Goal: Information Seeking & Learning: Learn about a topic

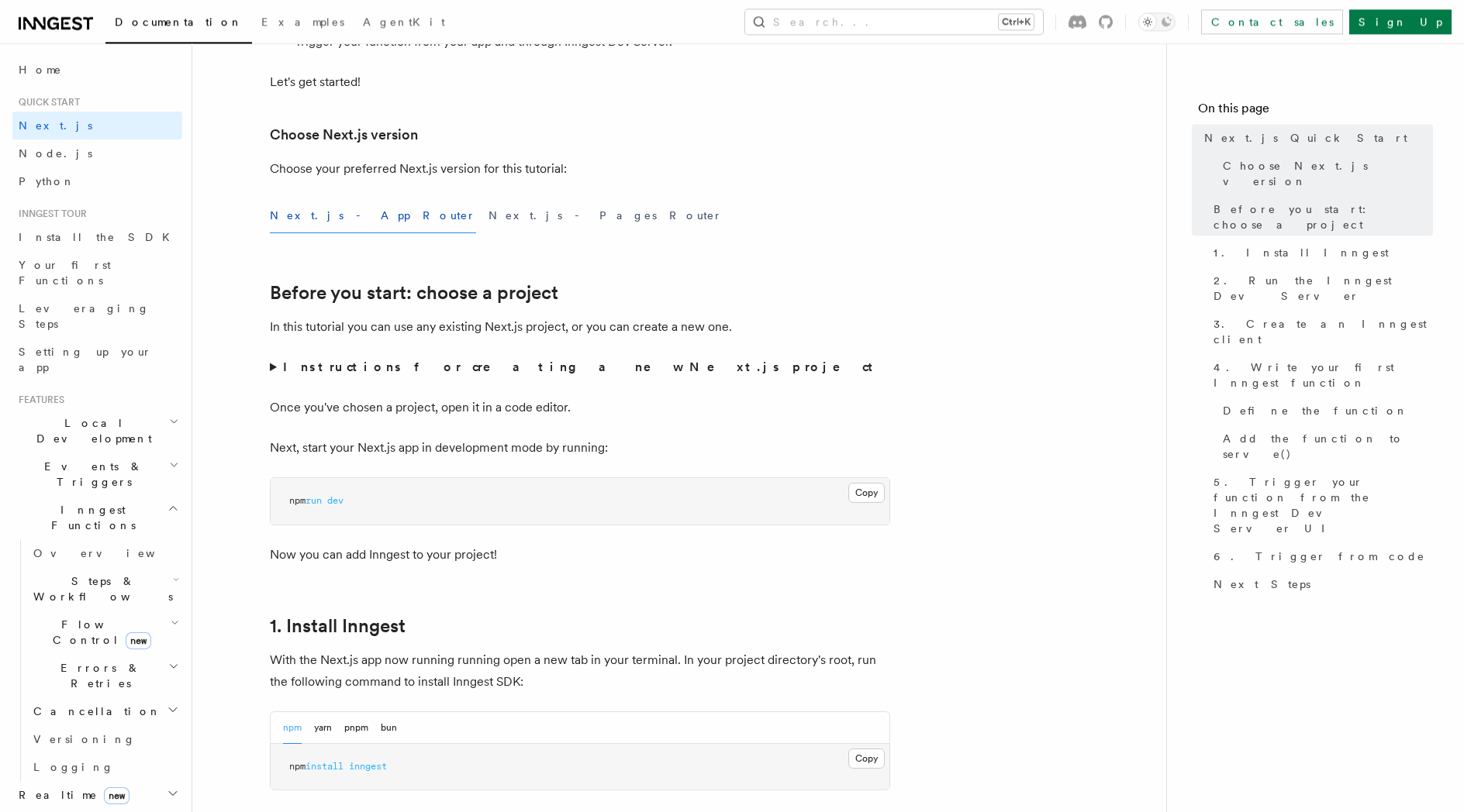
scroll to position [321, 0]
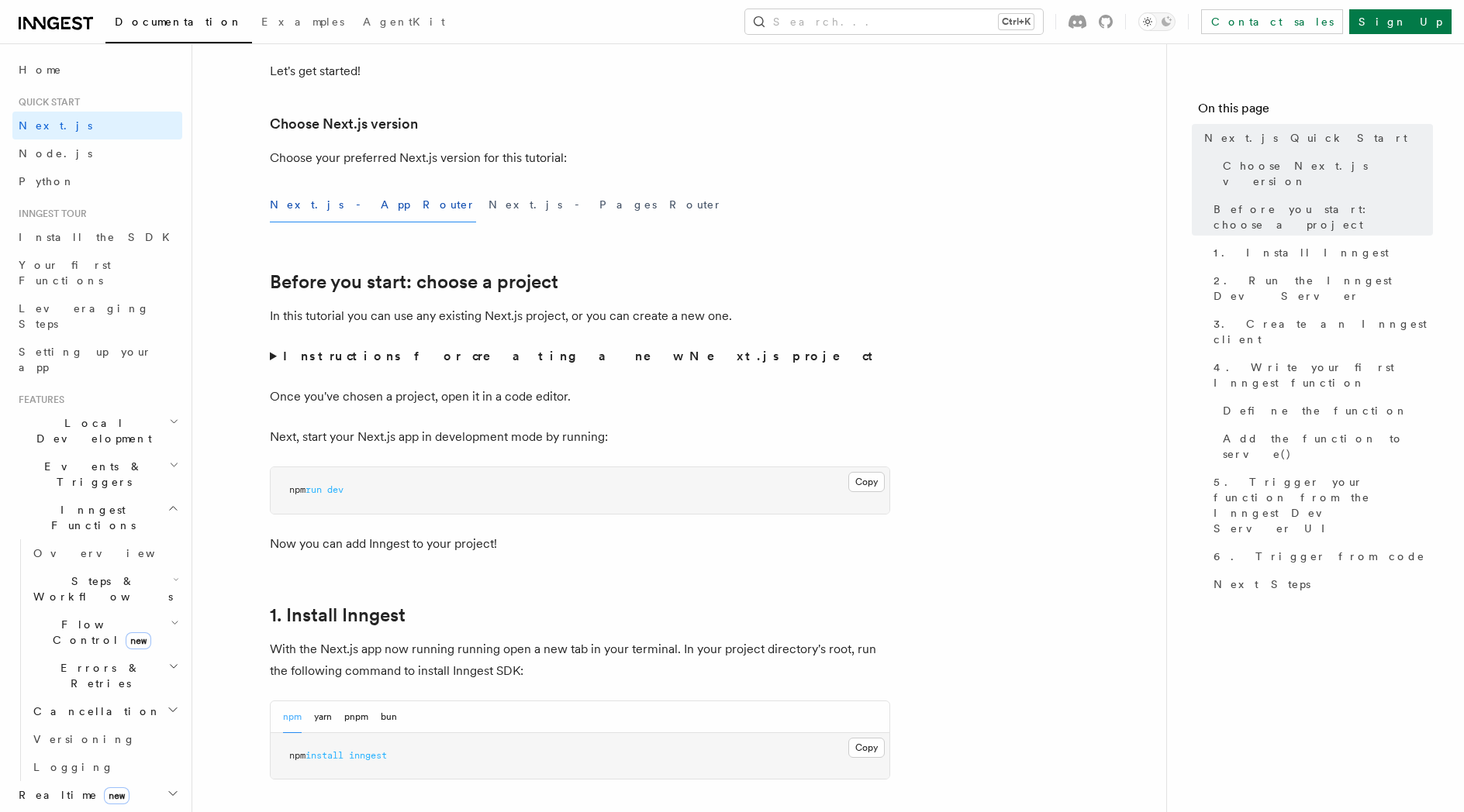
click at [433, 363] on strong "Instructions for creating a new Next.js project" at bounding box center [581, 356] width 596 height 15
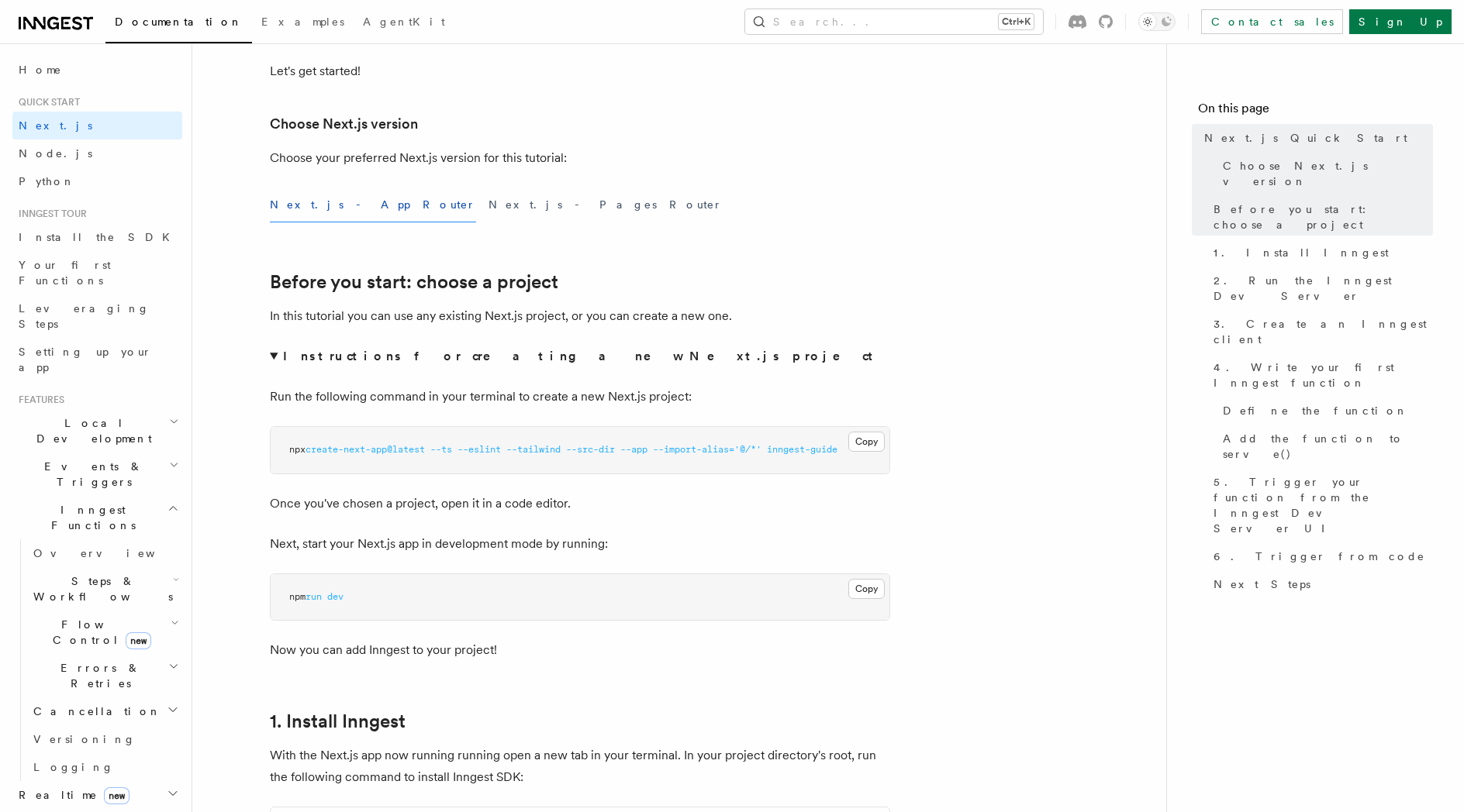
click at [432, 360] on strong "Instructions for creating a new Next.js project" at bounding box center [581, 356] width 596 height 15
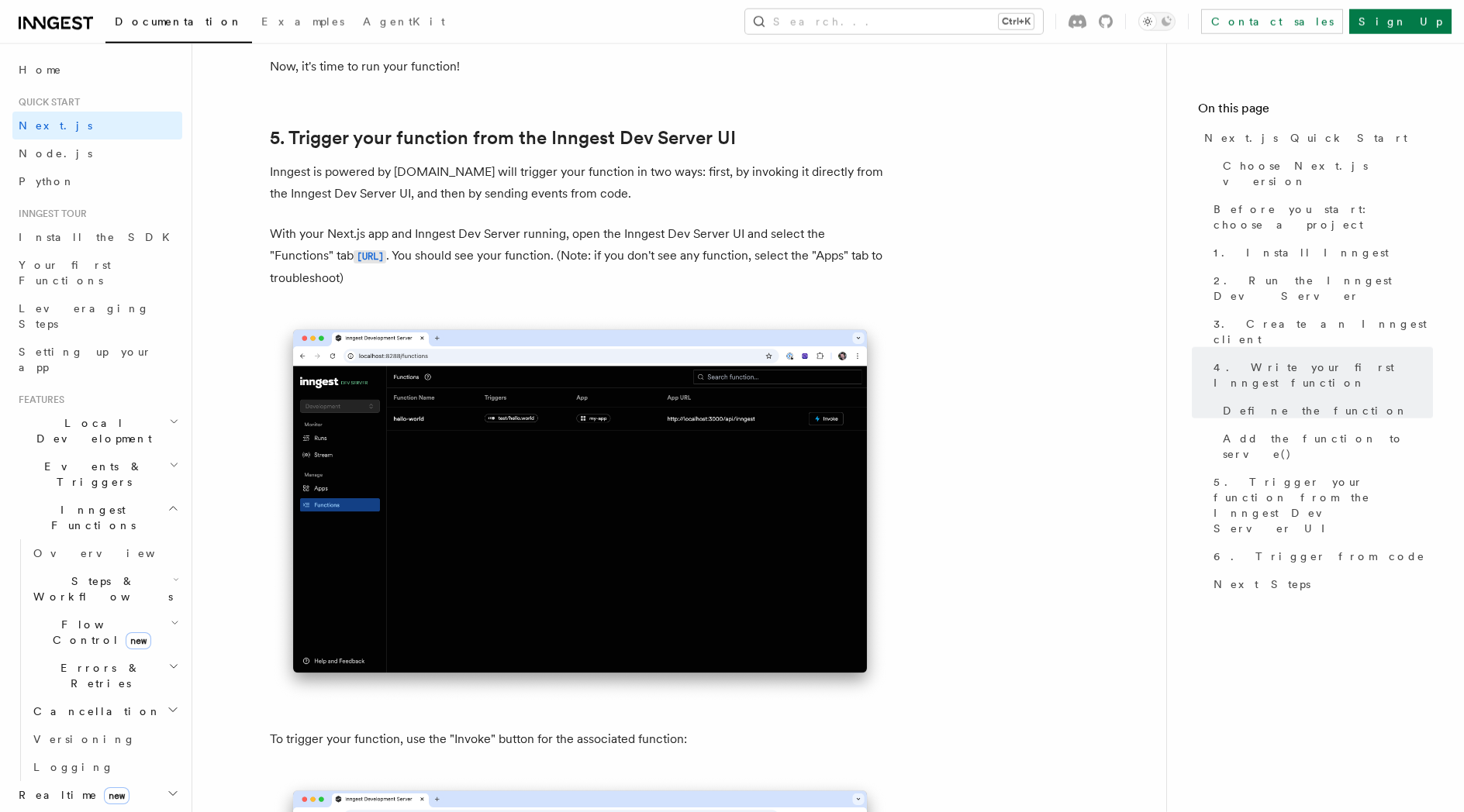
scroll to position [3530, 0]
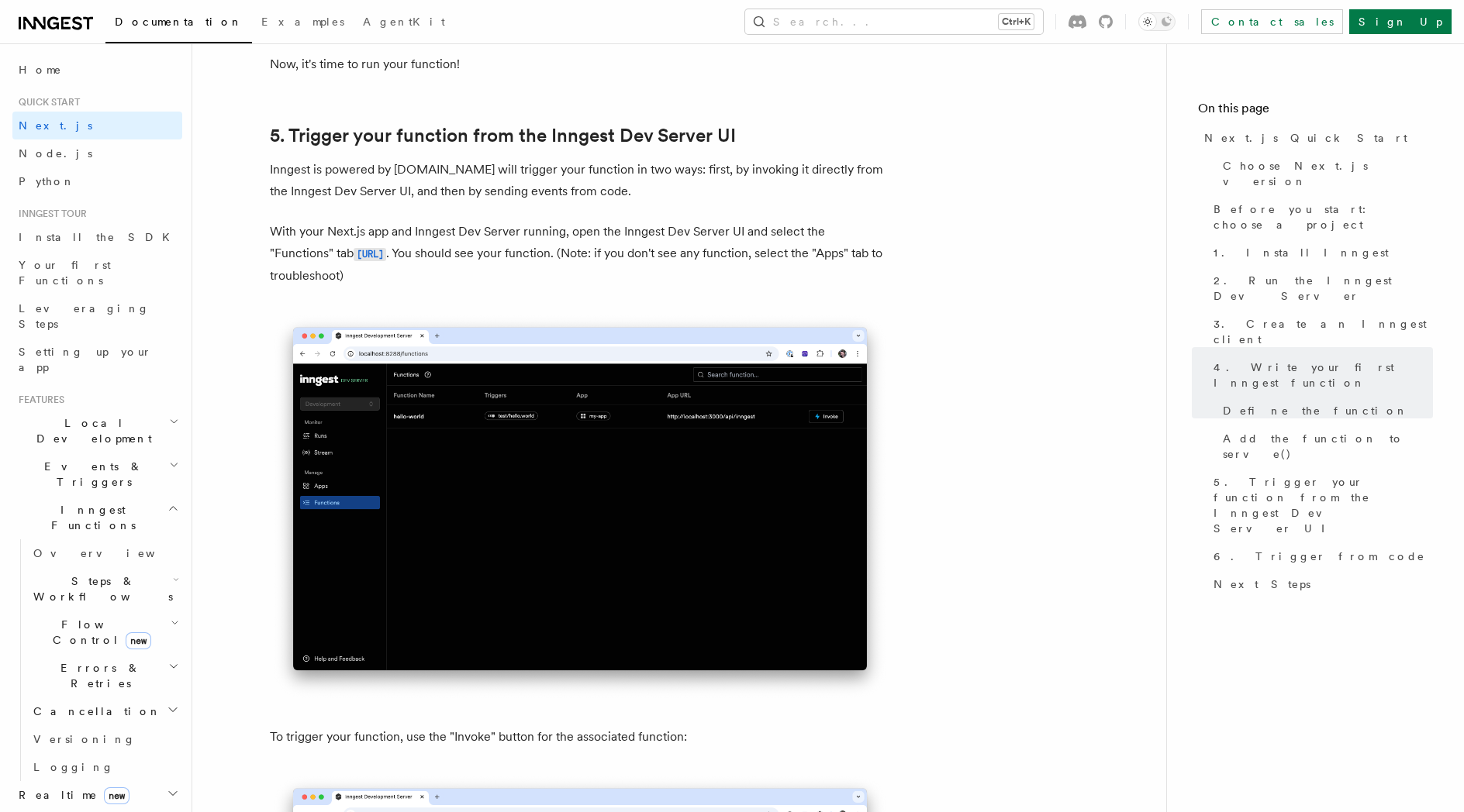
click at [154, 611] on h2 "Flow Control new" at bounding box center [104, 632] width 155 height 43
click at [143, 682] on link "Singleton new" at bounding box center [112, 697] width 140 height 31
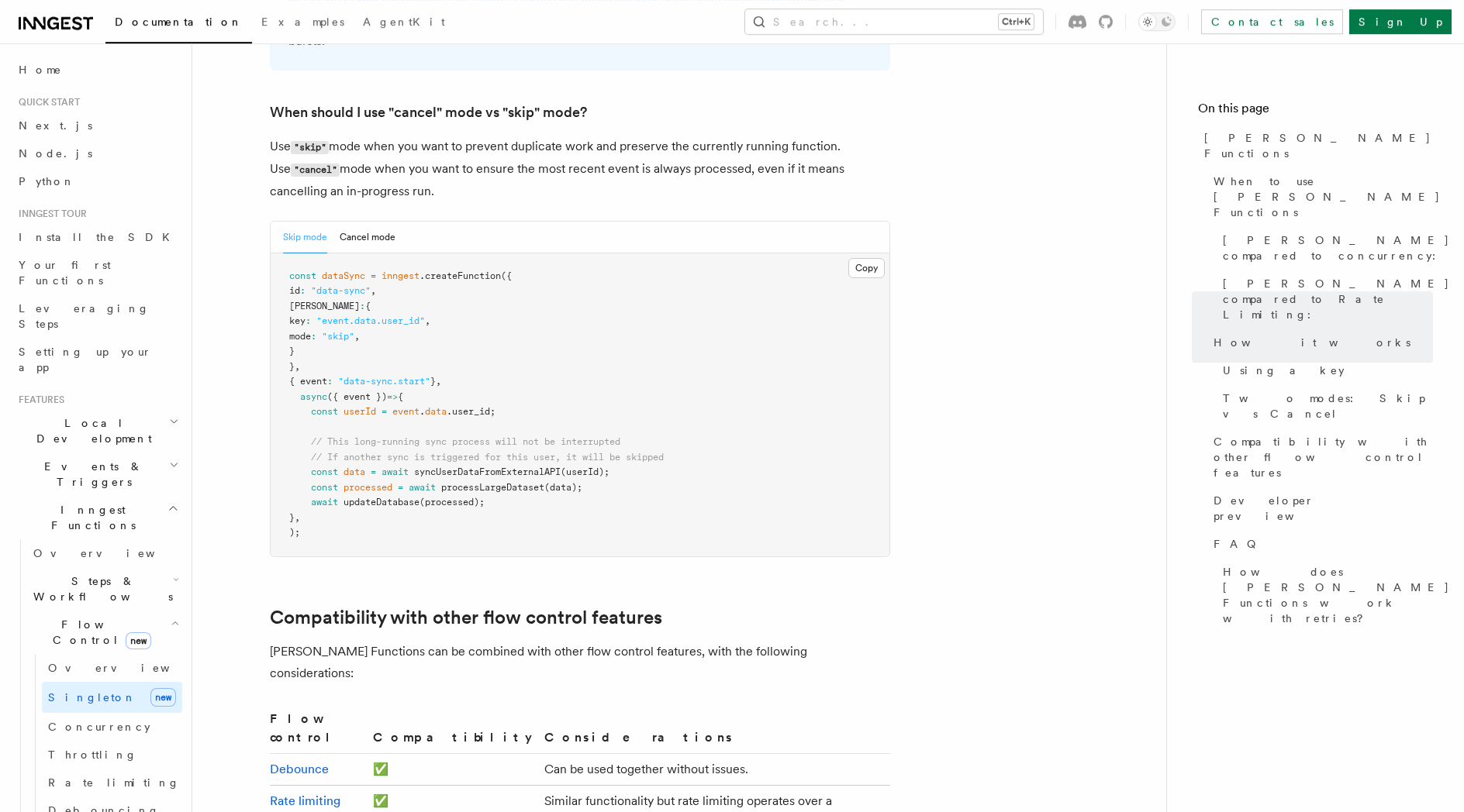
scroll to position [2139, 0]
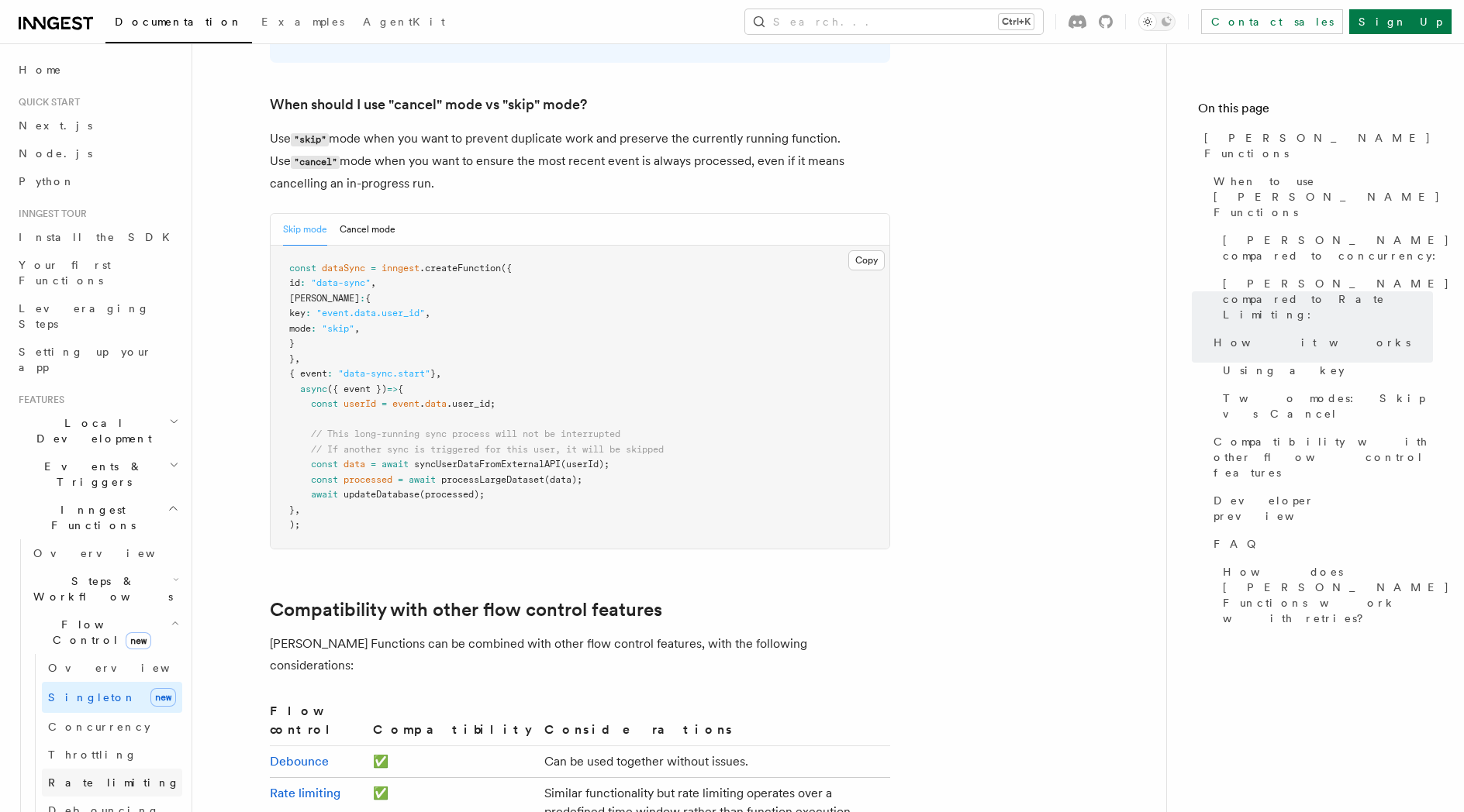
click at [52, 775] on span "Rate limiting" at bounding box center [114, 783] width 132 height 15
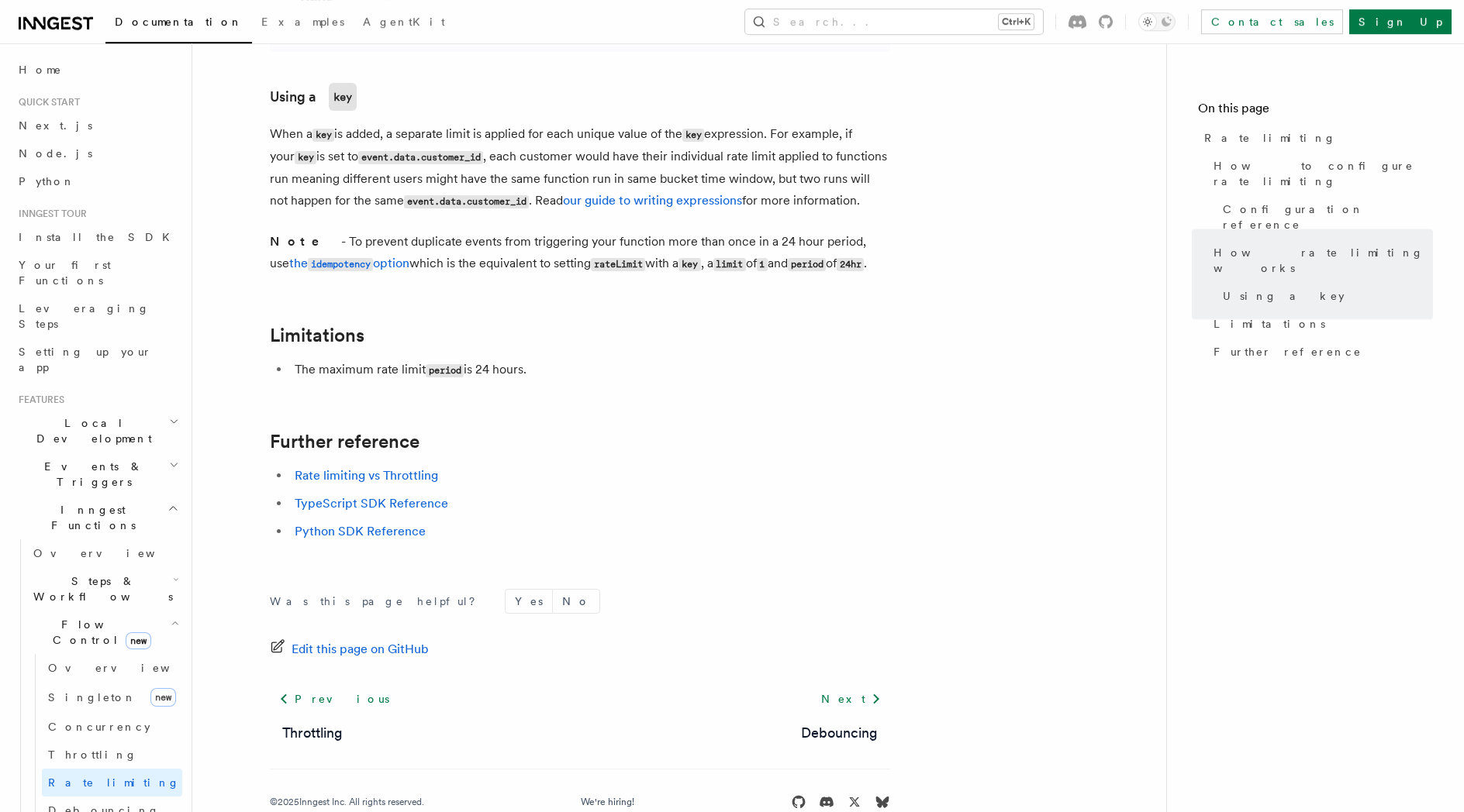
scroll to position [2352, 0]
click at [161, 611] on h2 "Flow Control new" at bounding box center [104, 632] width 155 height 43
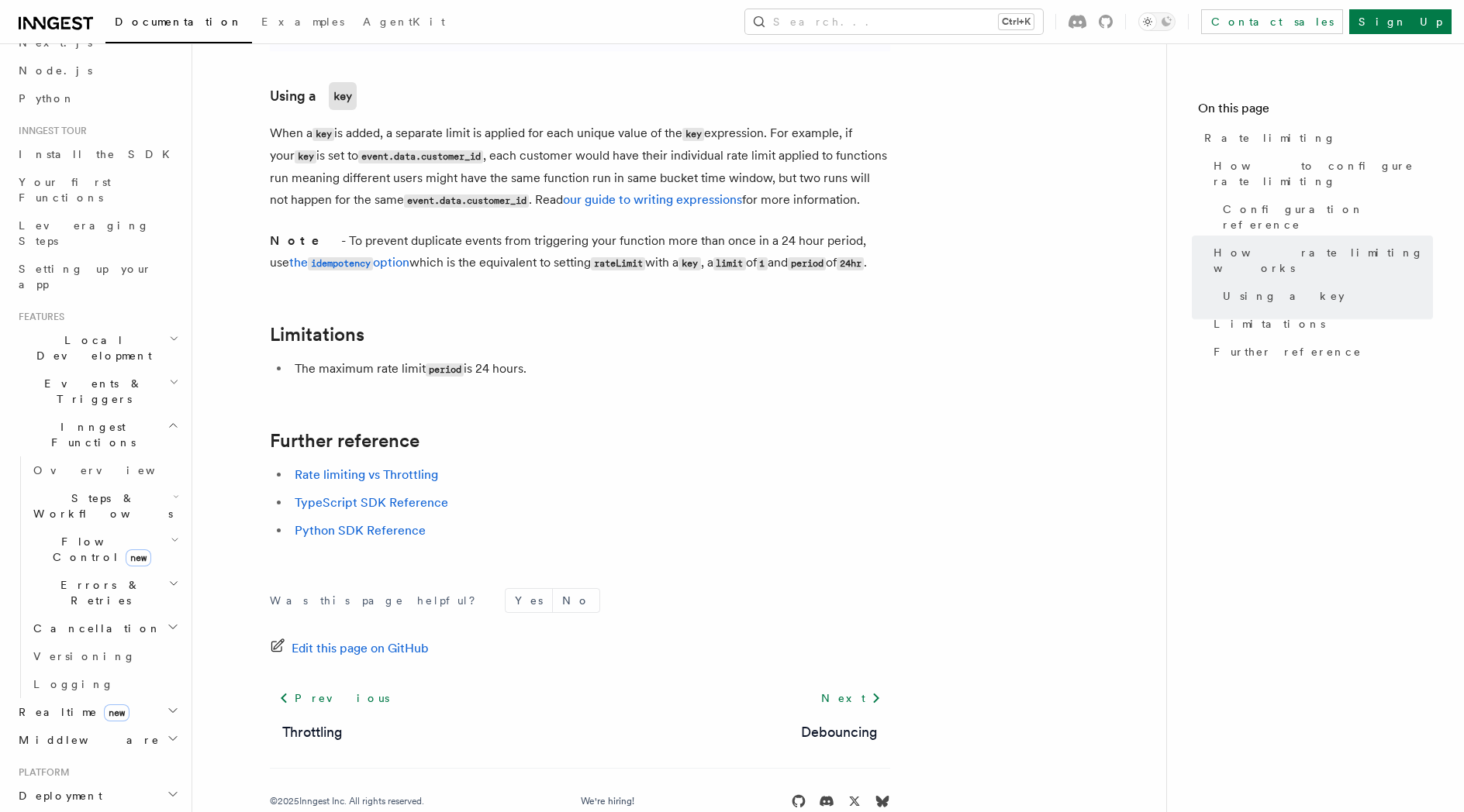
scroll to position [88, 0]
click at [174, 699] on icon "button" at bounding box center [173, 704] width 12 height 12
click at [136, 757] on span "React hooks / Next.js" at bounding box center [102, 770] width 137 height 28
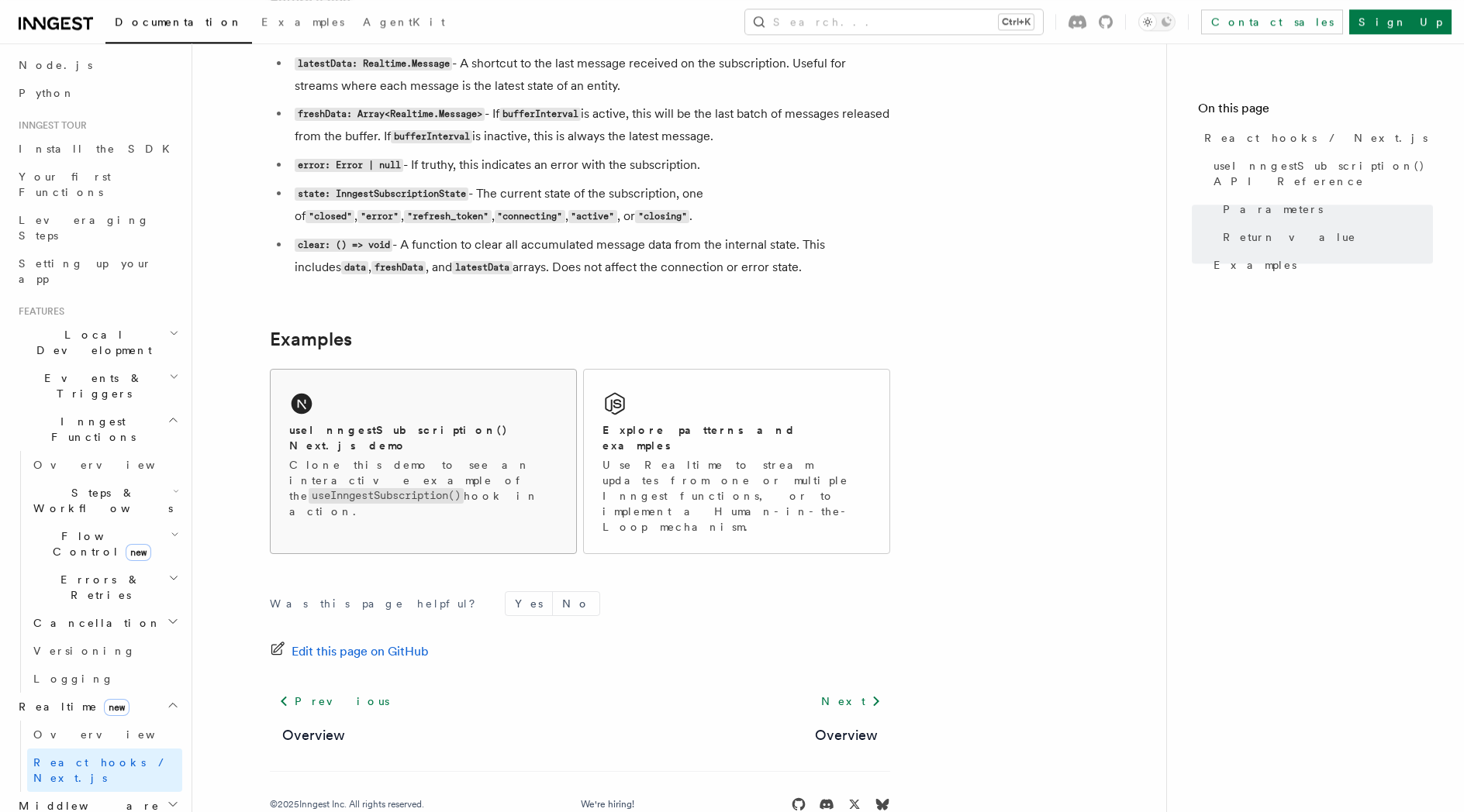
scroll to position [1382, 0]
click at [172, 699] on icon "button" at bounding box center [173, 704] width 12 height 12
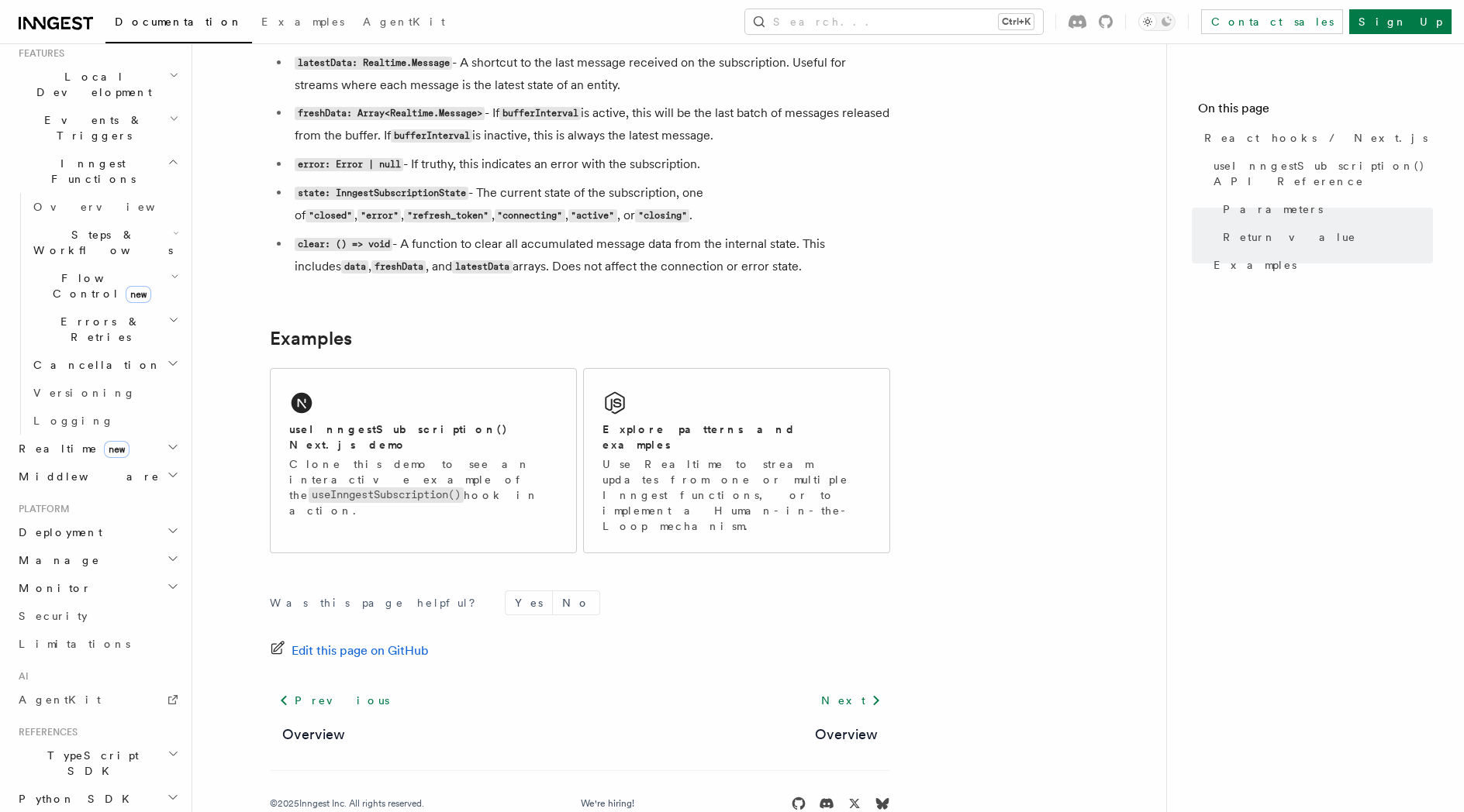
scroll to position [353, 0]
click at [143, 595] on link "Security" at bounding box center [97, 609] width 169 height 28
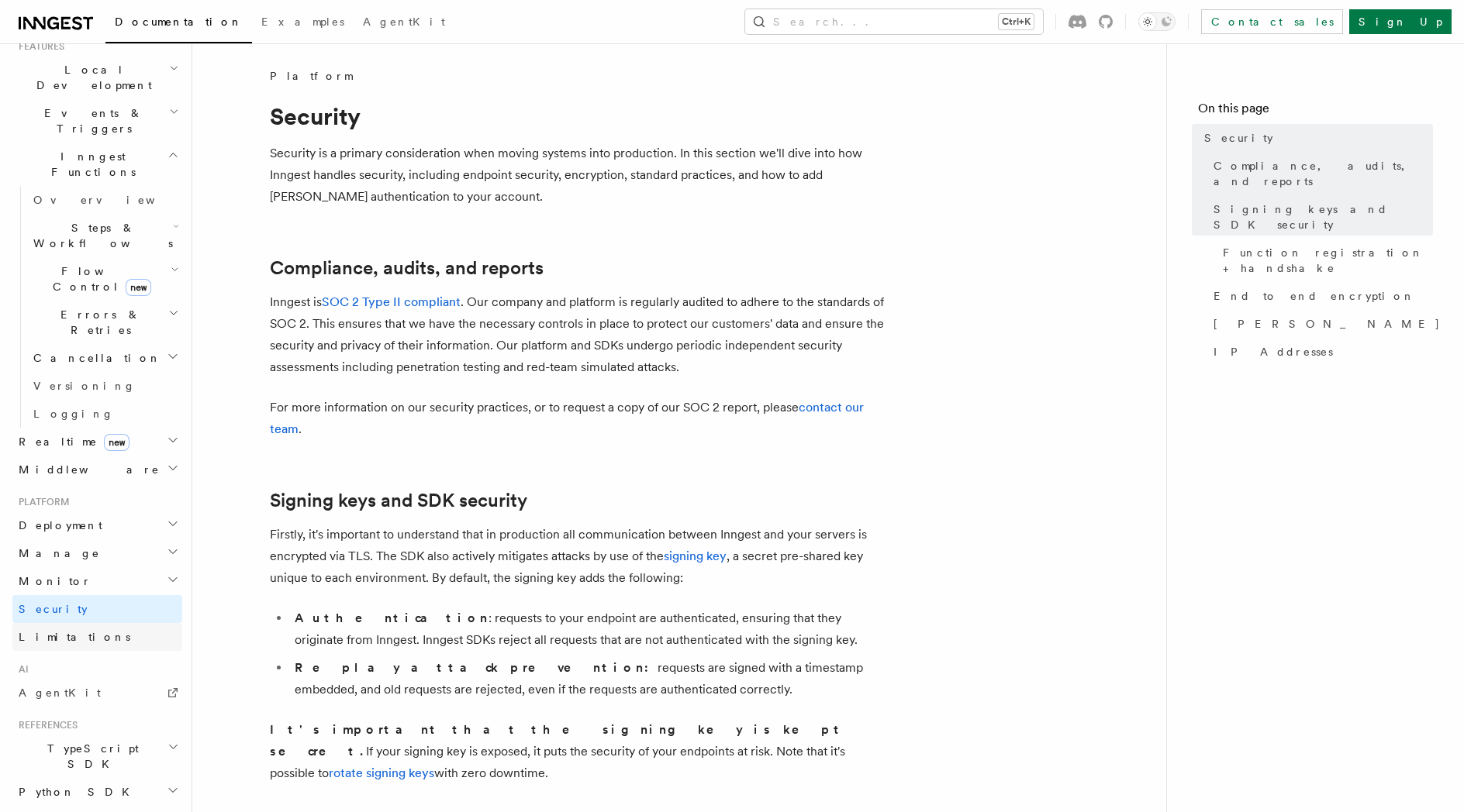
click at [141, 623] on link "Limitations" at bounding box center [97, 637] width 169 height 28
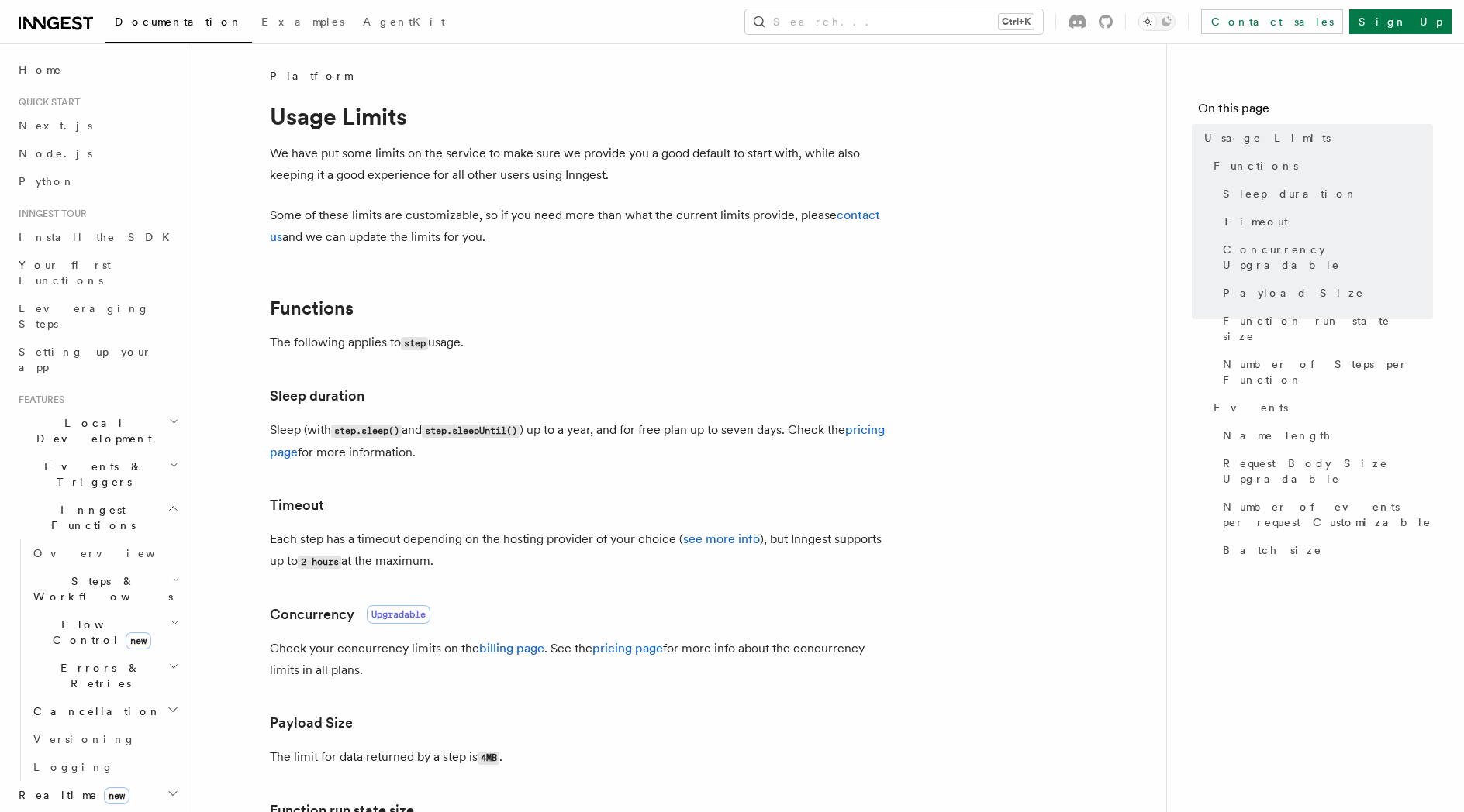
click at [165, 496] on h2 "Inngest Functions" at bounding box center [97, 517] width 169 height 43
click at [165, 453] on h2 "Events & Triggers" at bounding box center [97, 474] width 169 height 43
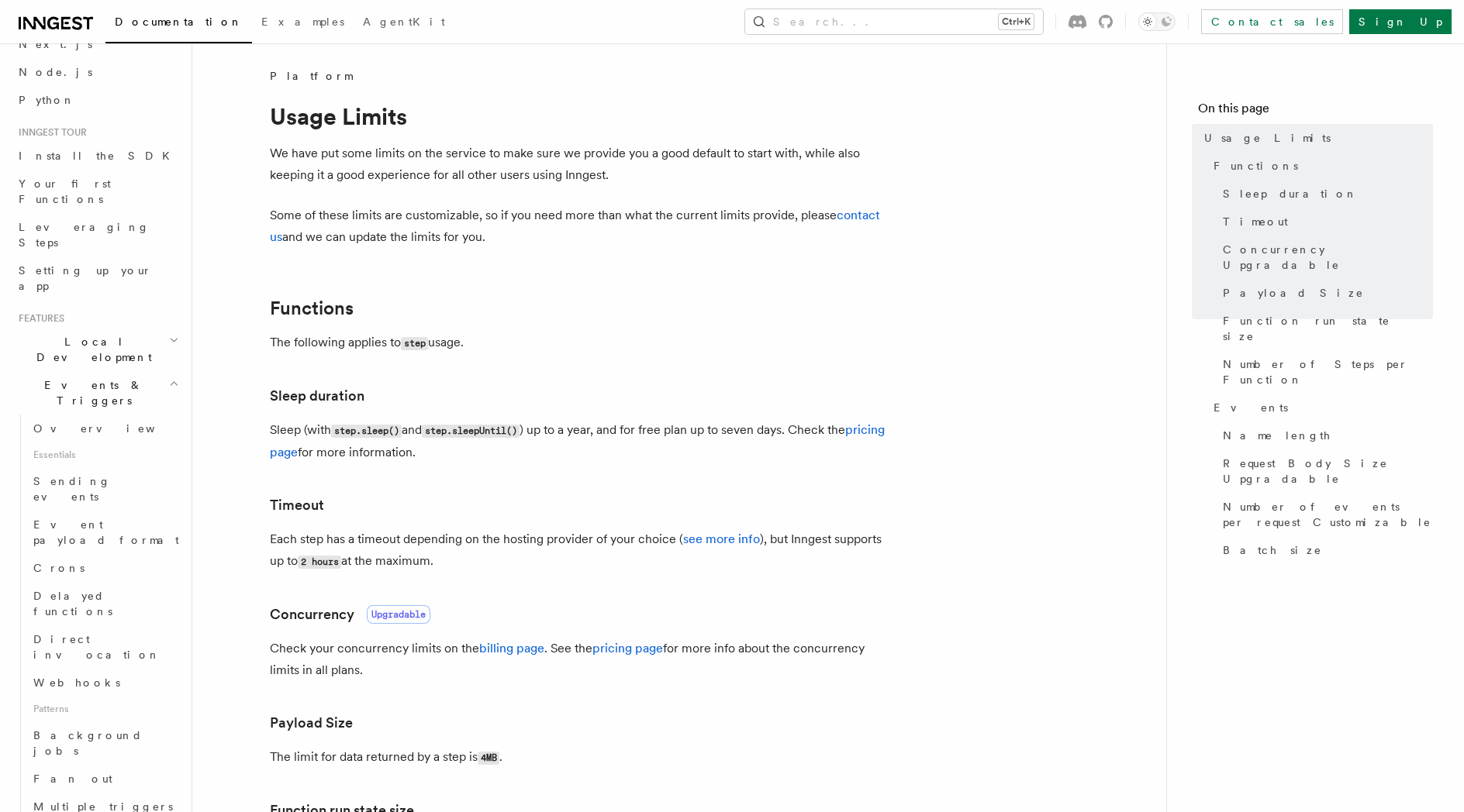
scroll to position [88, 0]
click at [151, 575] on link "Delayed functions" at bounding box center [104, 596] width 155 height 43
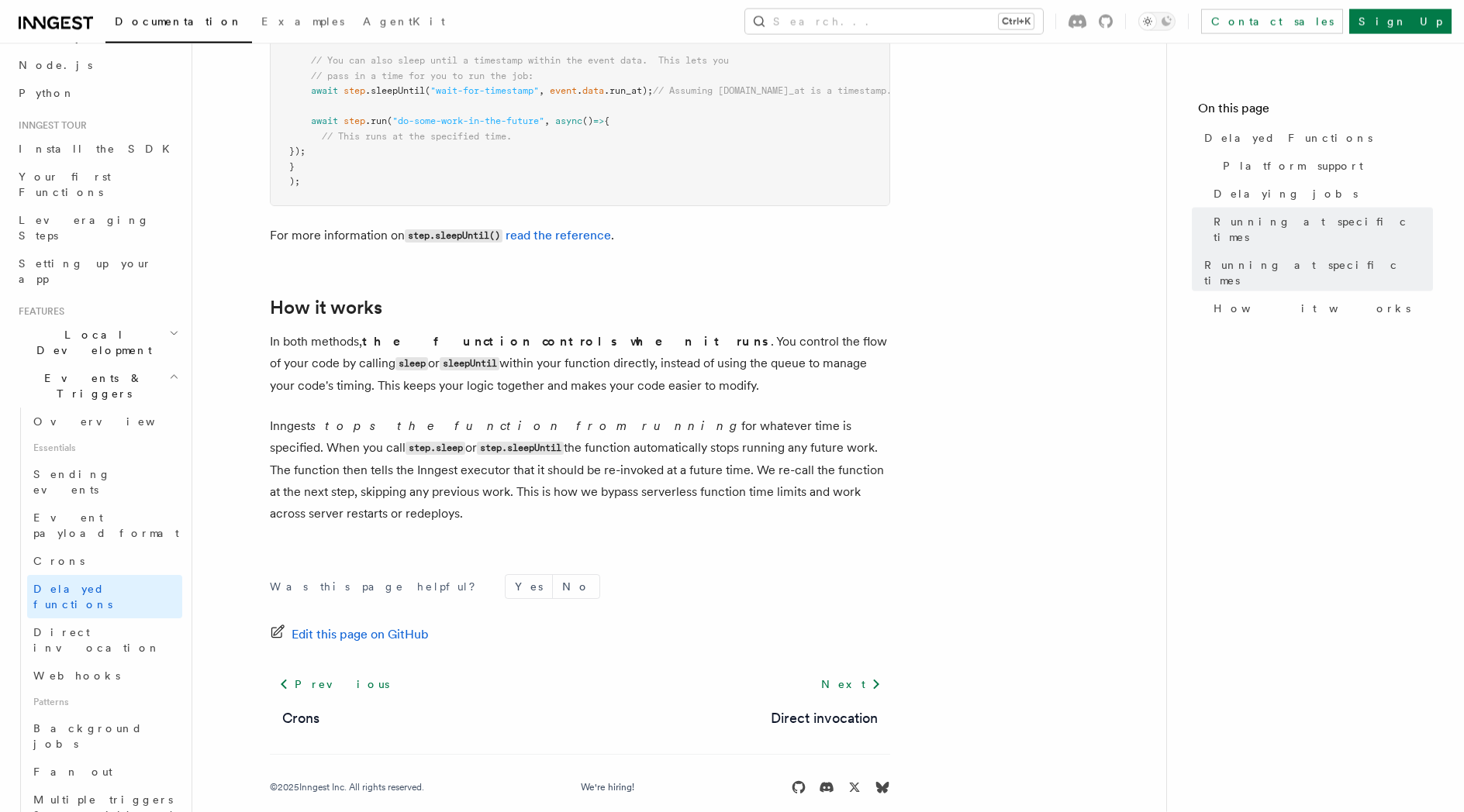
scroll to position [1246, 0]
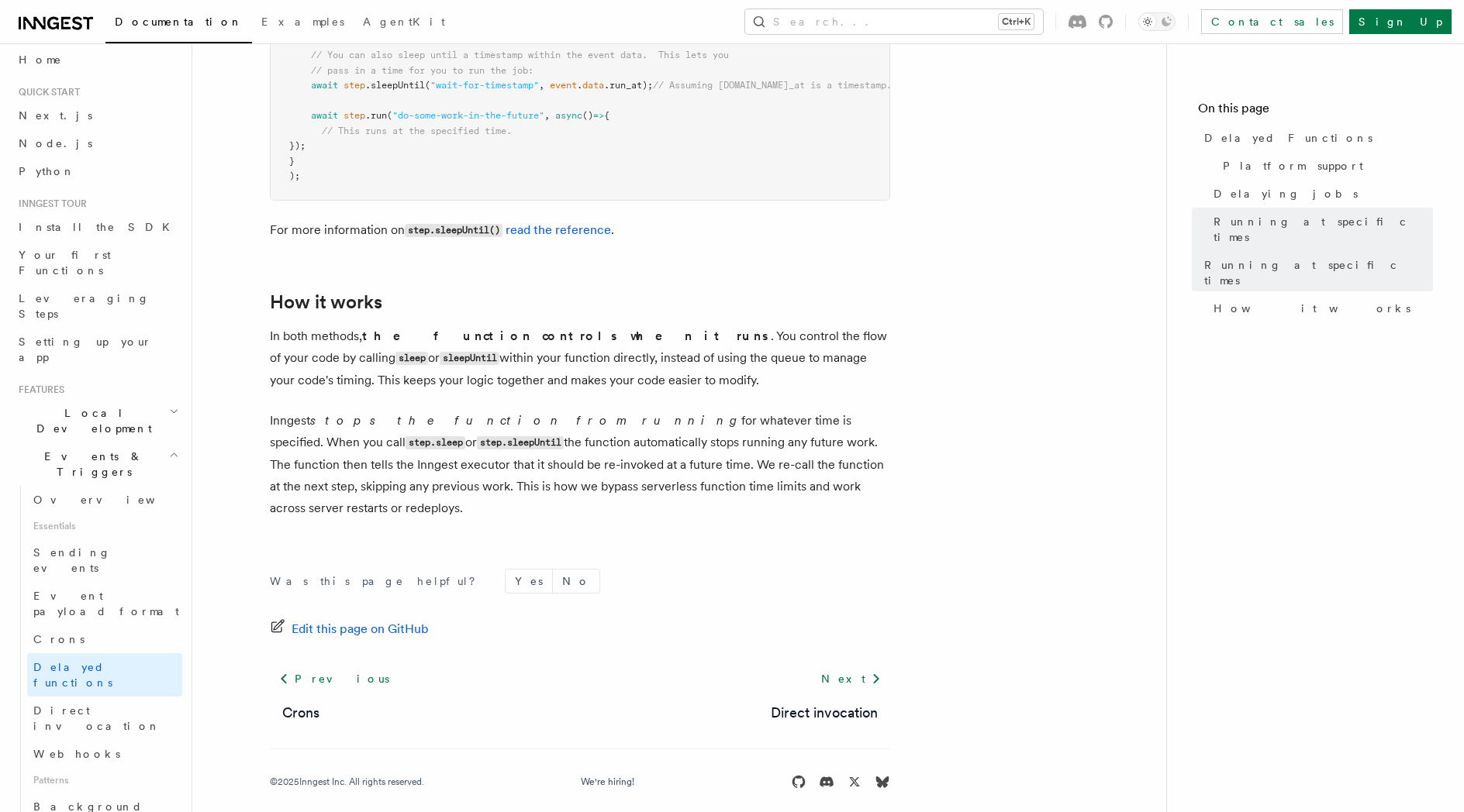
scroll to position [0, 0]
click at [98, 249] on link "Install the SDK" at bounding box center [97, 237] width 169 height 28
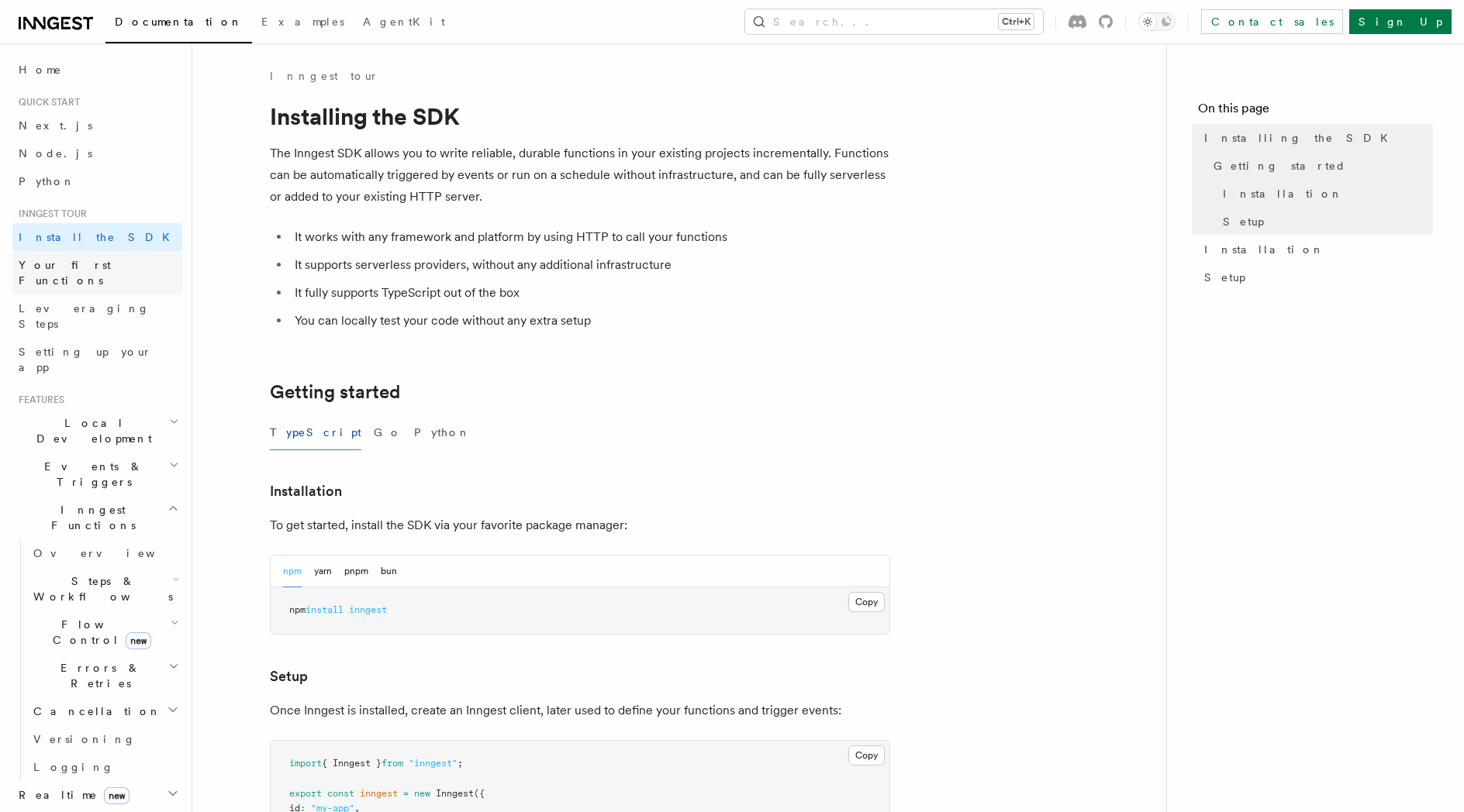
click at [95, 269] on span "Your first Functions" at bounding box center [64, 273] width 92 height 28
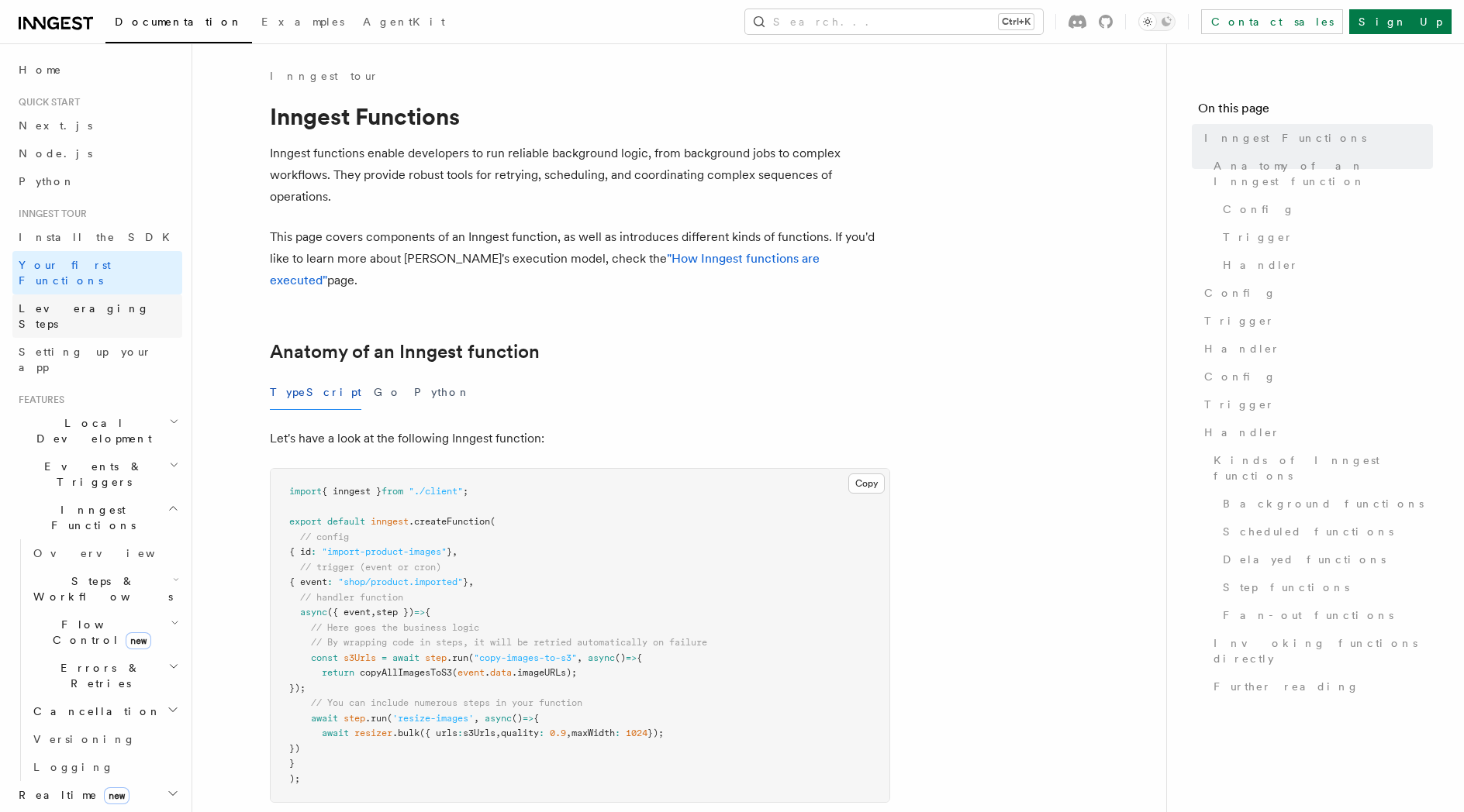
click at [99, 301] on span "Leveraging Steps" at bounding box center [100, 316] width 164 height 31
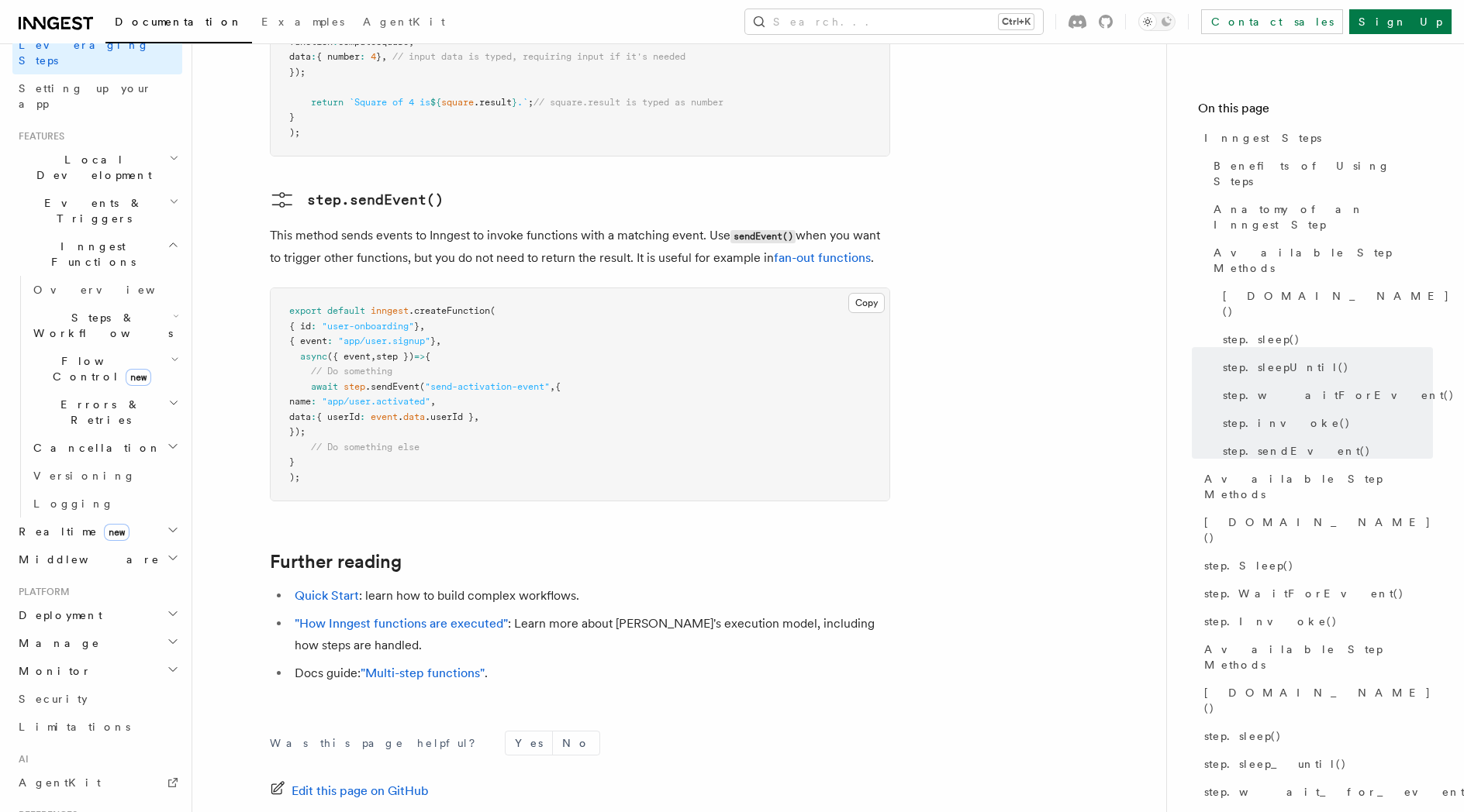
scroll to position [265, 0]
click at [108, 516] on h2 "Realtime new" at bounding box center [97, 530] width 169 height 28
click at [106, 544] on link "Overview" at bounding box center [104, 558] width 155 height 28
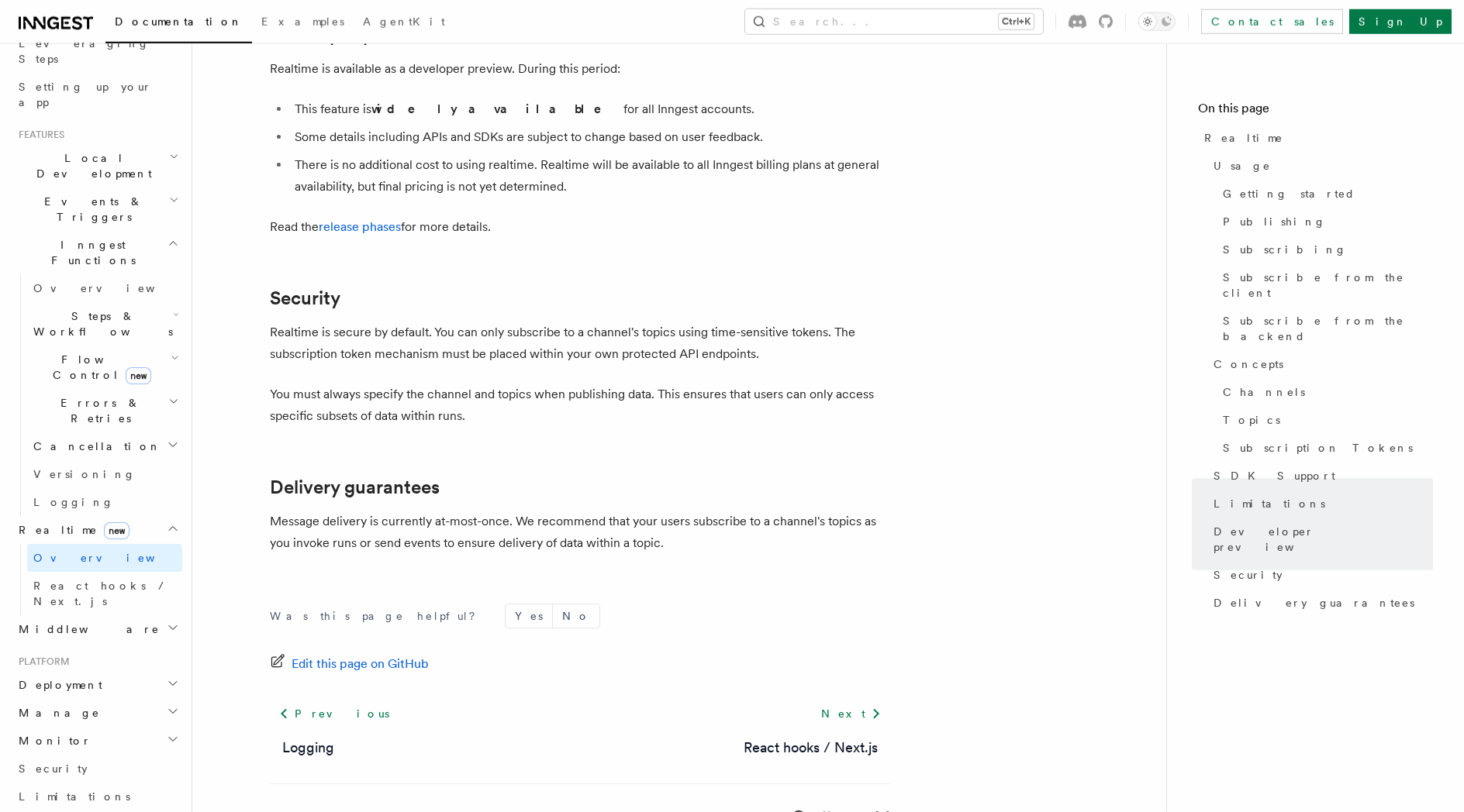
scroll to position [5053, 0]
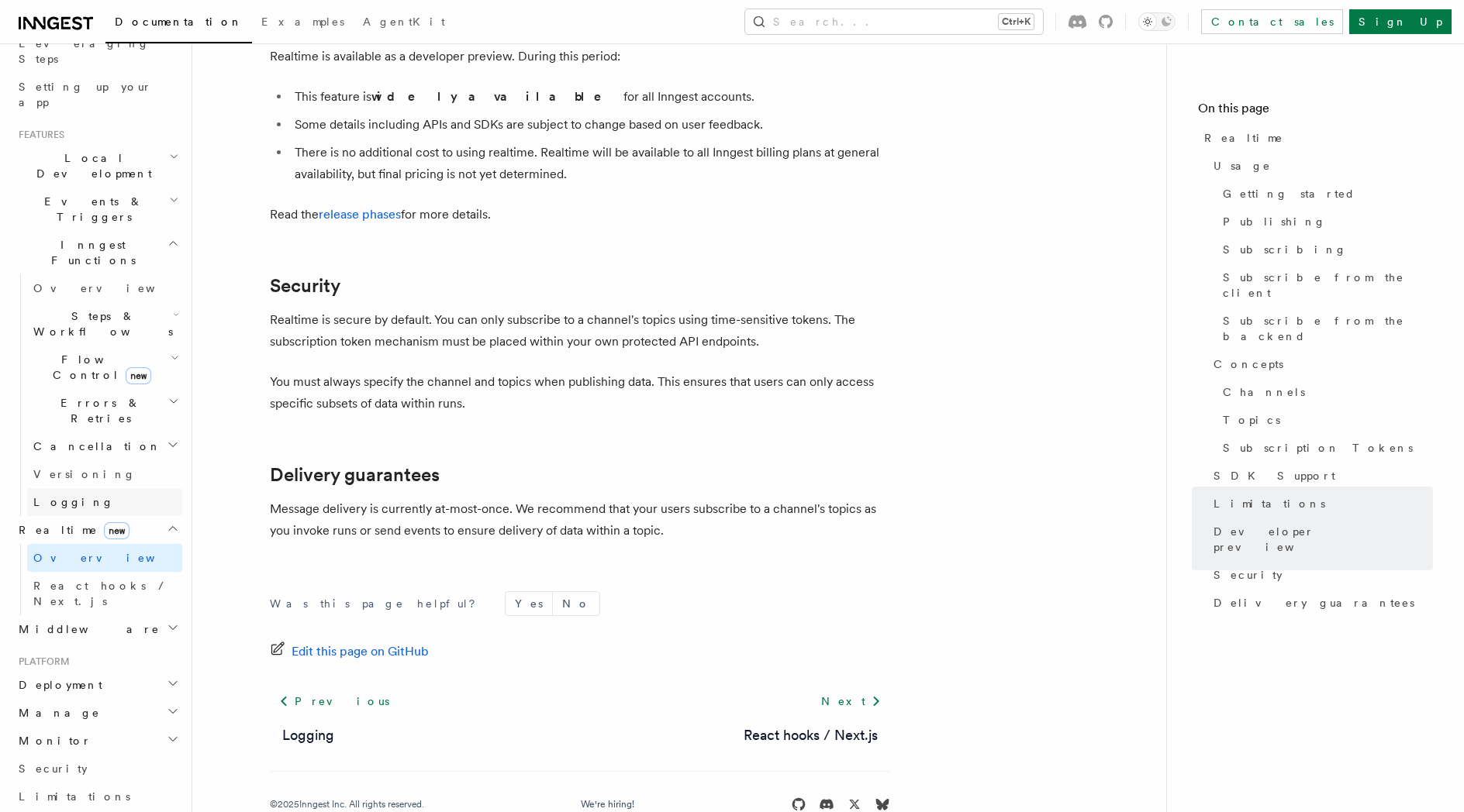
click at [147, 489] on link "Logging" at bounding box center [104, 503] width 155 height 28
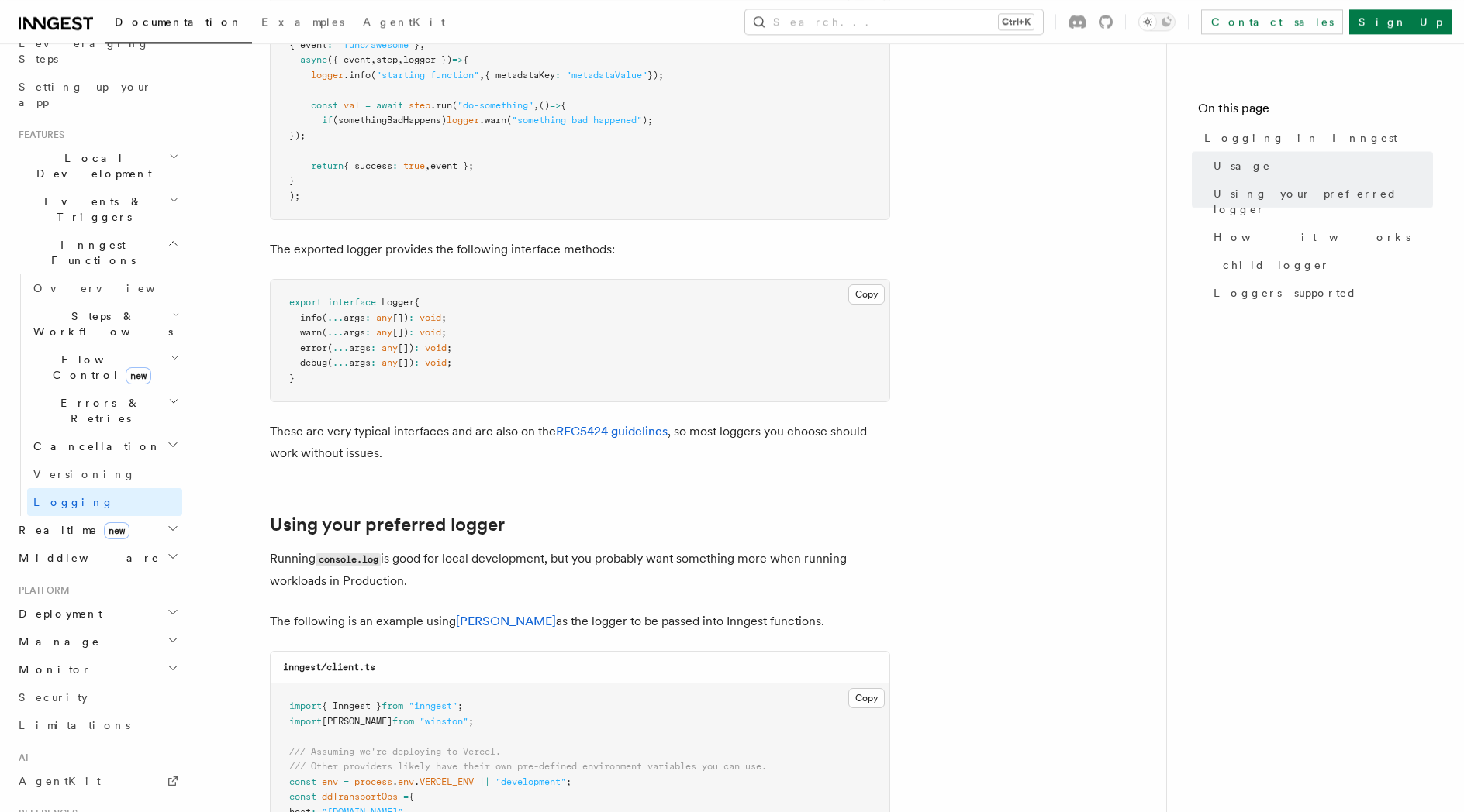
scroll to position [748, 0]
click at [584, 430] on link "RFC5424 guidelines" at bounding box center [611, 431] width 112 height 15
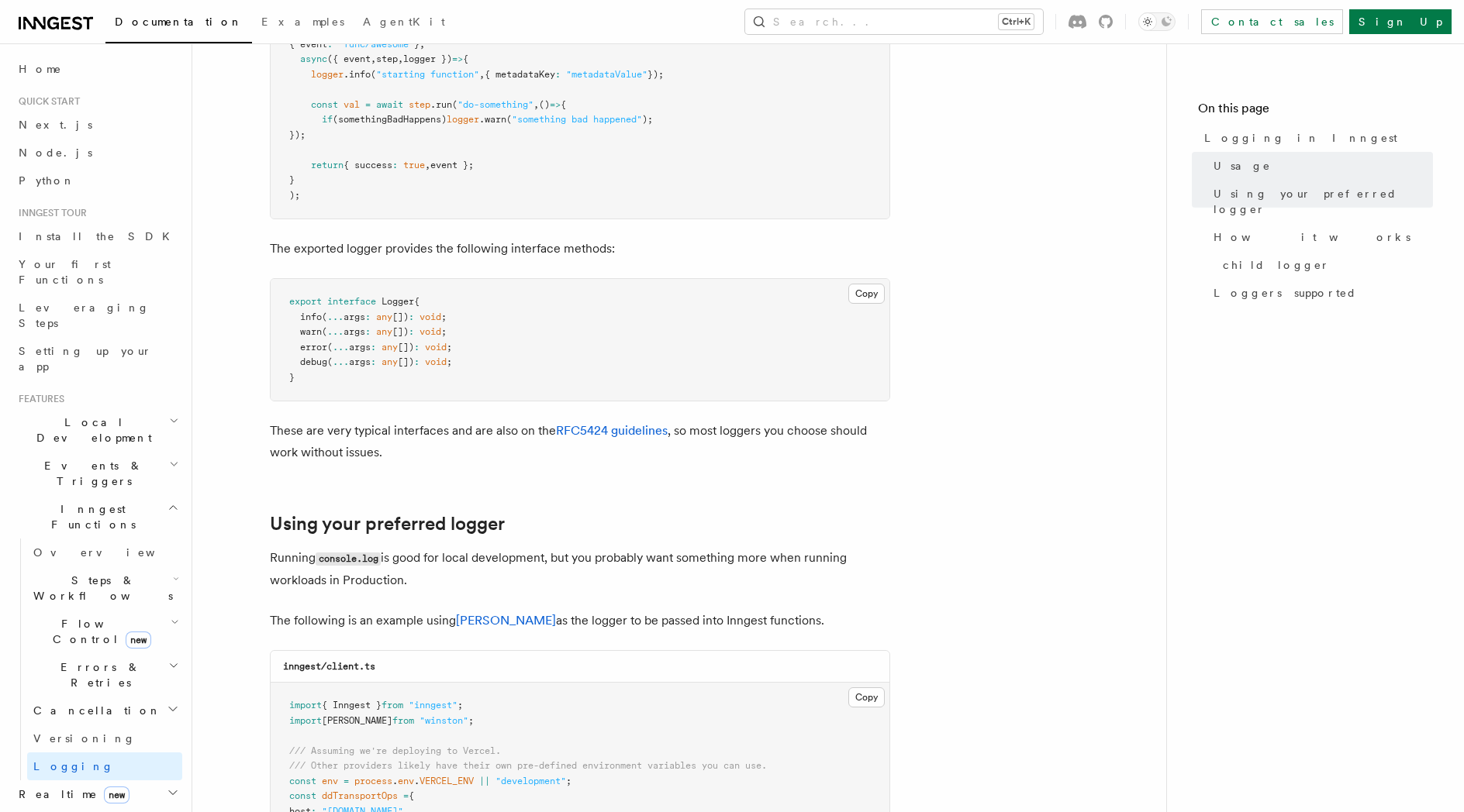
scroll to position [0, 0]
click at [262, 24] on span "Examples" at bounding box center [303, 21] width 83 height 12
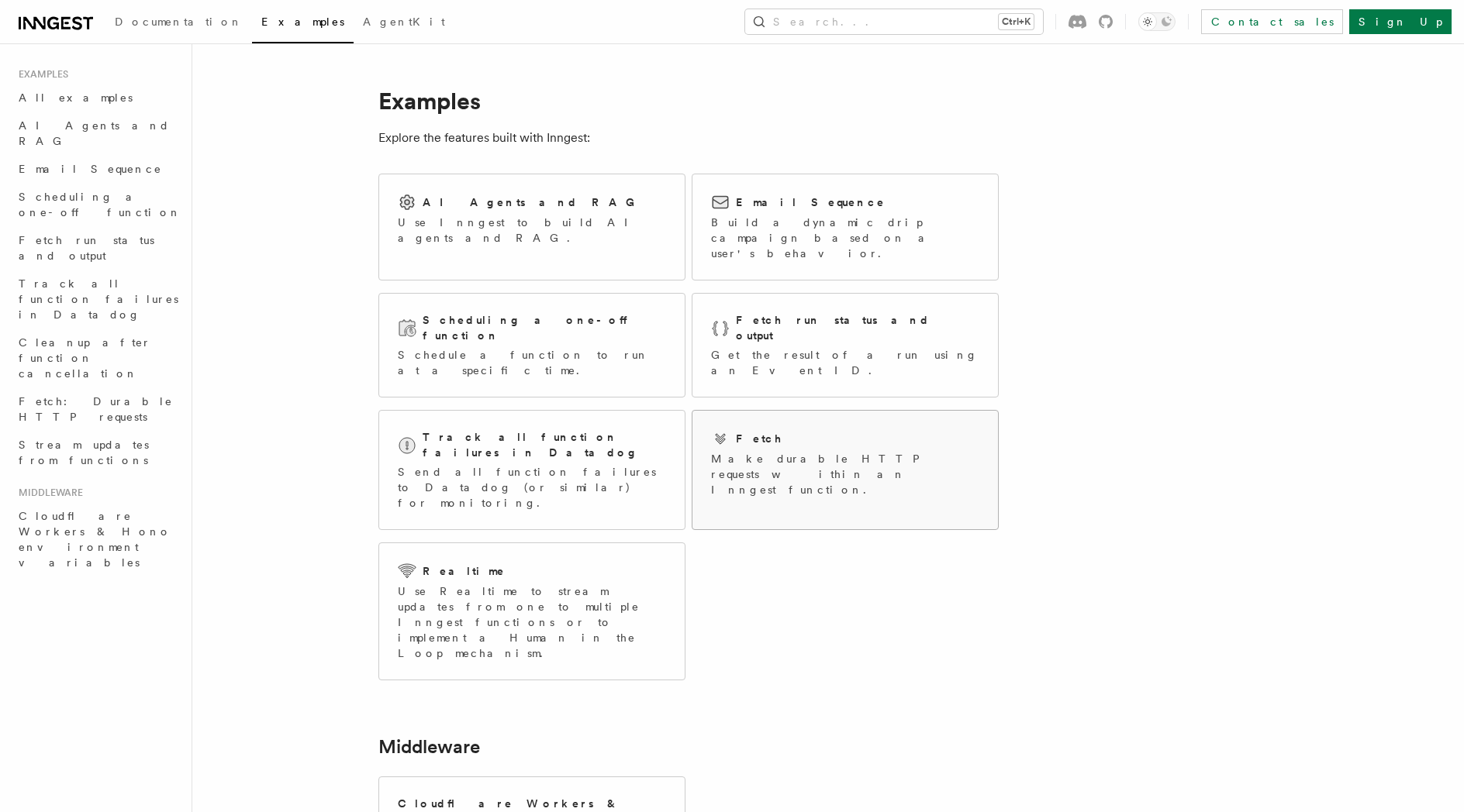
click at [724, 451] on p "Make durable HTTP requests within an Inngest function." at bounding box center [845, 474] width 268 height 46
click at [770, 251] on div "Email Sequence Build a dynamic drip campaign based on a user's behavior." at bounding box center [845, 226] width 306 height 105
click at [513, 464] on p "Send all function failures to Datadog (or similar) for monitoring." at bounding box center [531, 487] width 268 height 46
click at [634, 328] on div "Scheduling a one-off function Schedule a function to run at a specific time." at bounding box center [531, 345] width 306 height 103
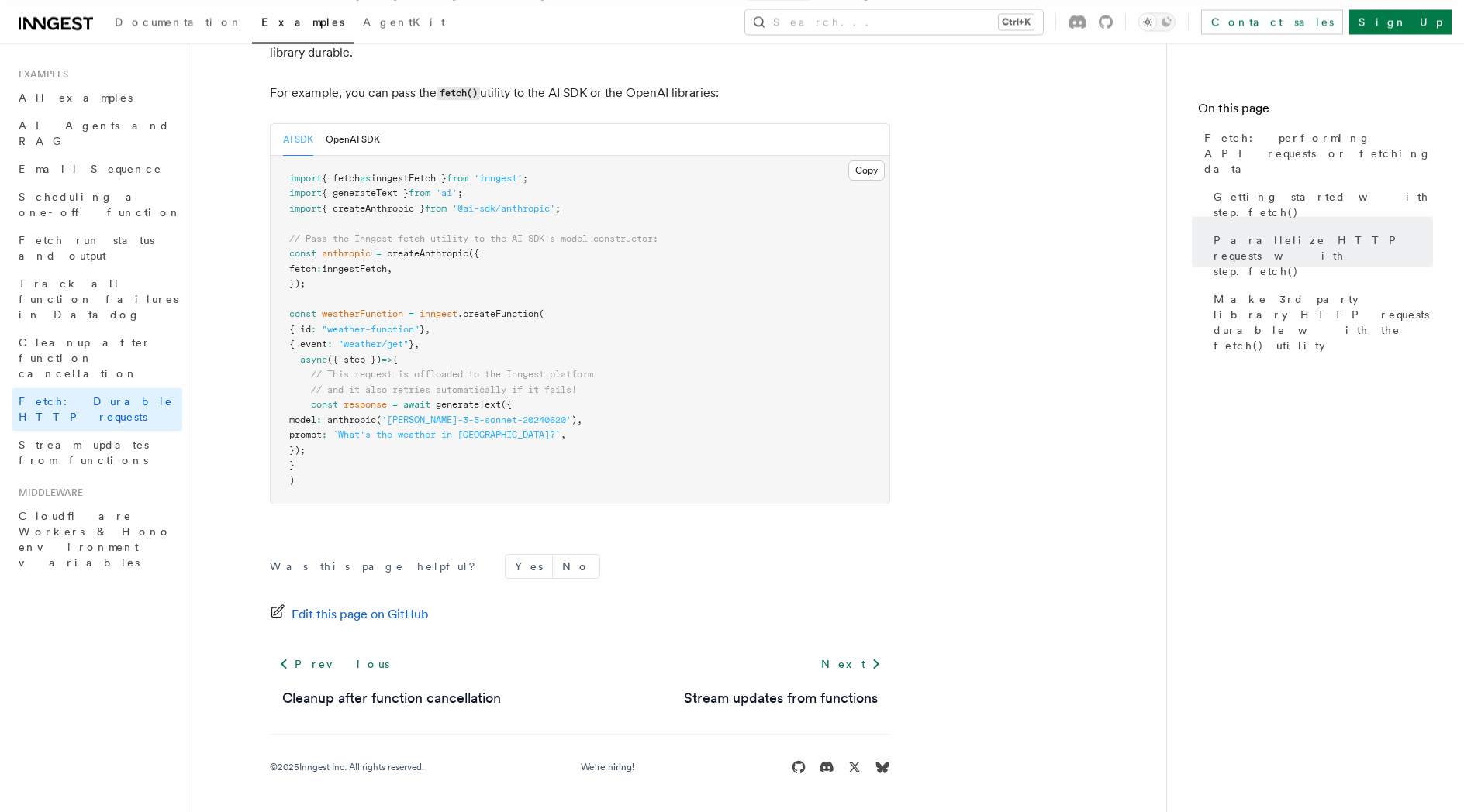
scroll to position [1442, 0]
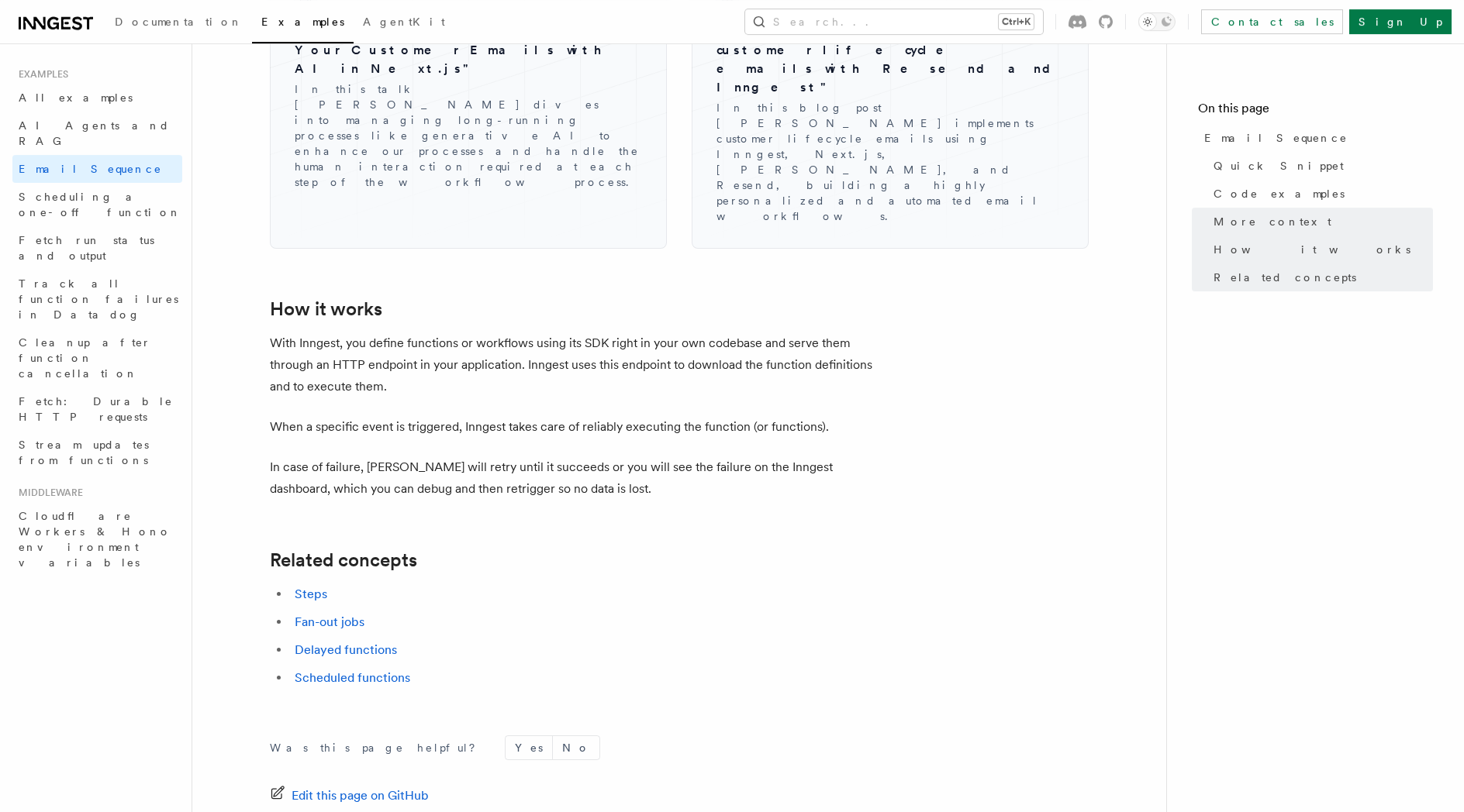
scroll to position [2286, 0]
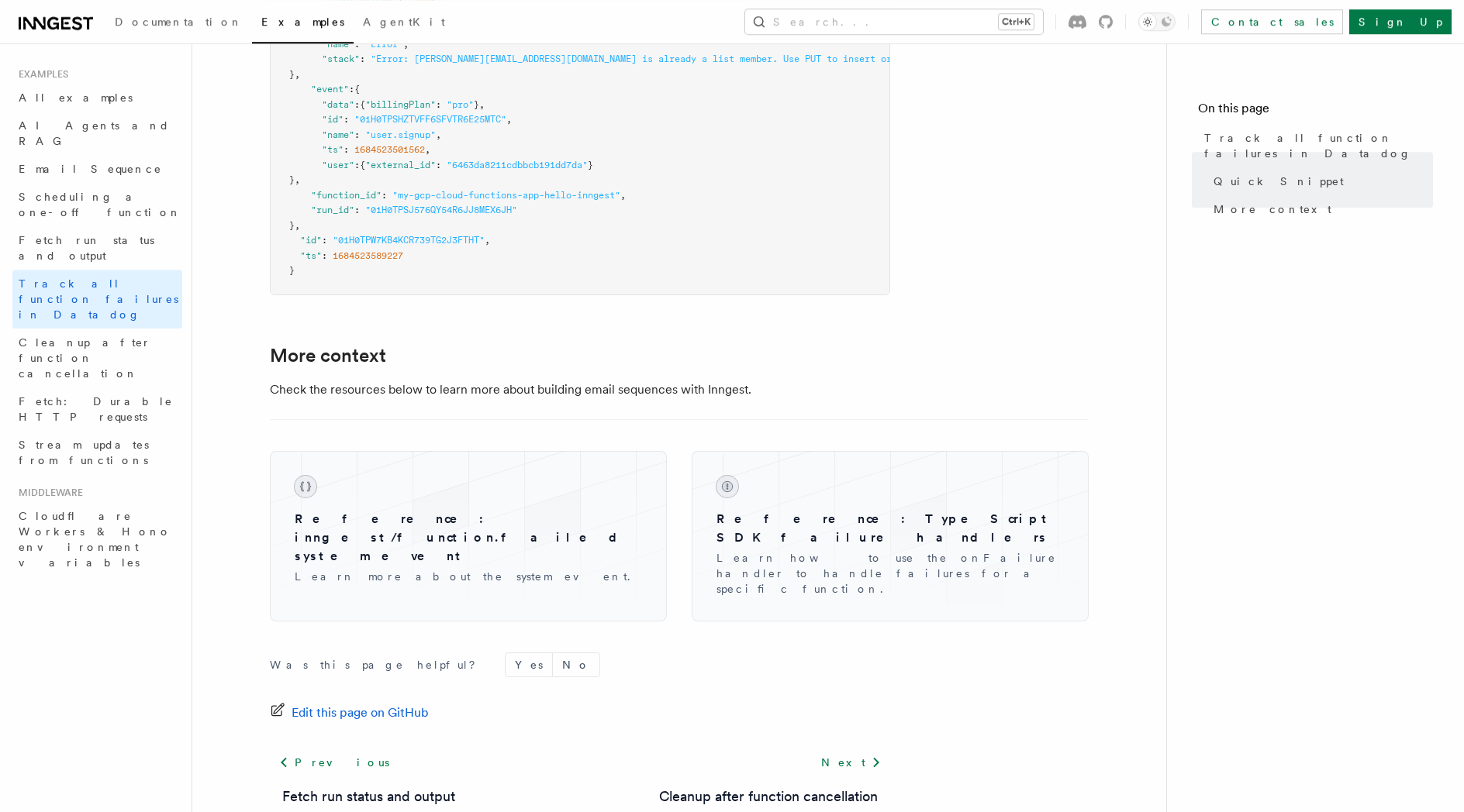
scroll to position [1177, 0]
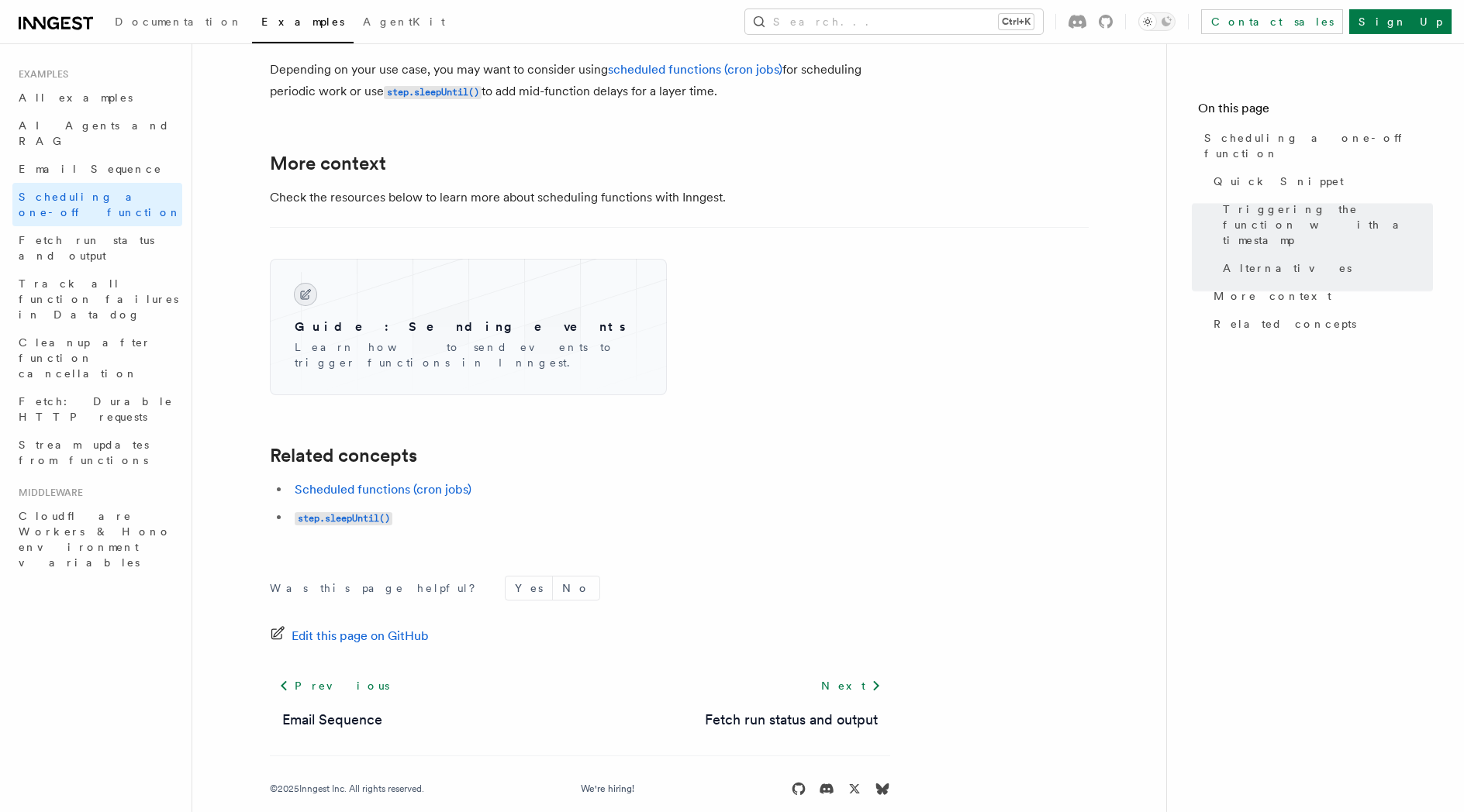
scroll to position [1113, 0]
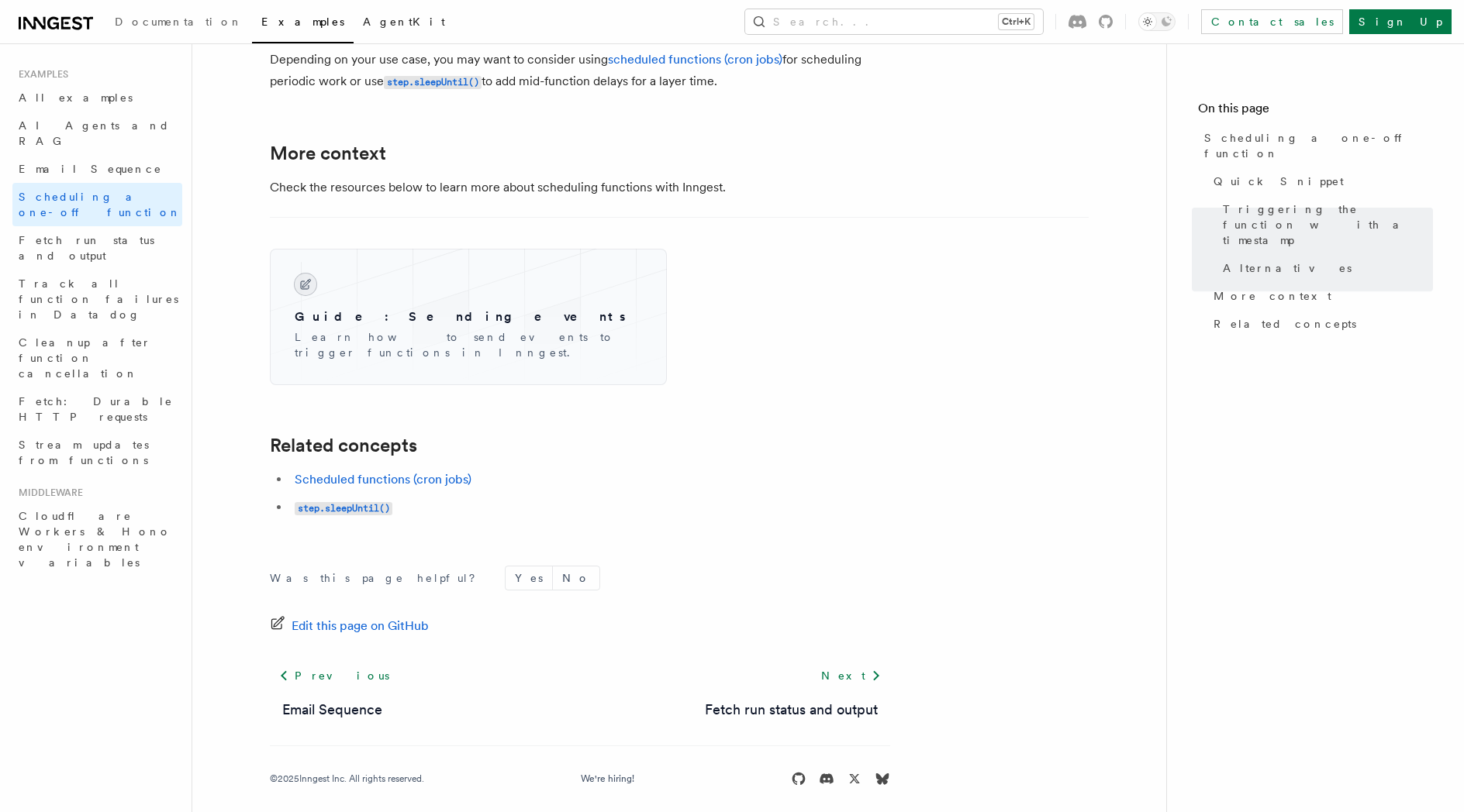
click at [363, 27] on span "AgentKit" at bounding box center [403, 21] width 82 height 12
